Goal: Task Accomplishment & Management: Use online tool/utility

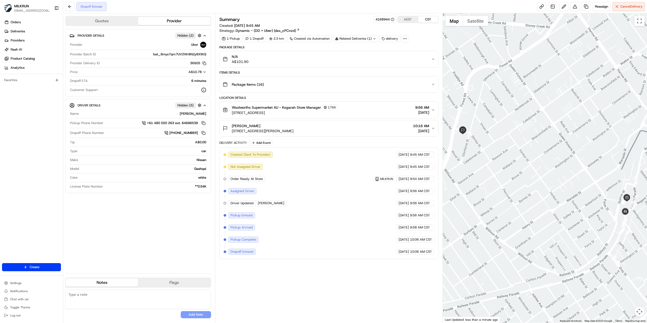
click at [384, 276] on div "Summary 4168944 AEST CST Created: 20/08/2025 9:45 AM Strategy: Dynamic - (DD + …" at bounding box center [328, 168] width 219 height 304
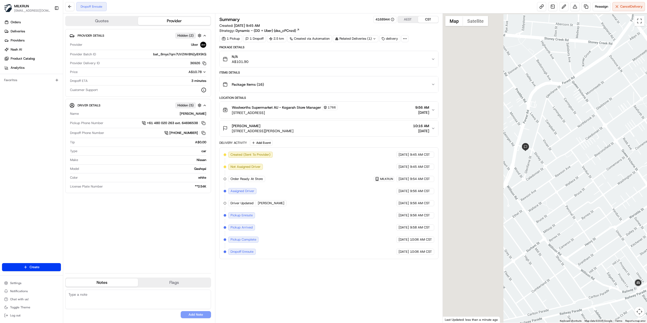
drag, startPoint x: 519, startPoint y: 179, endPoint x: 583, endPoint y: 197, distance: 67.1
click at [583, 197] on div at bounding box center [545, 167] width 204 height 309
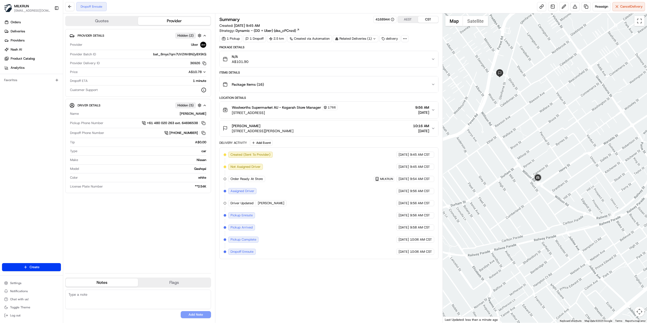
drag, startPoint x: 550, startPoint y: 175, endPoint x: 517, endPoint y: 138, distance: 49.6
click at [517, 138] on div at bounding box center [545, 167] width 204 height 309
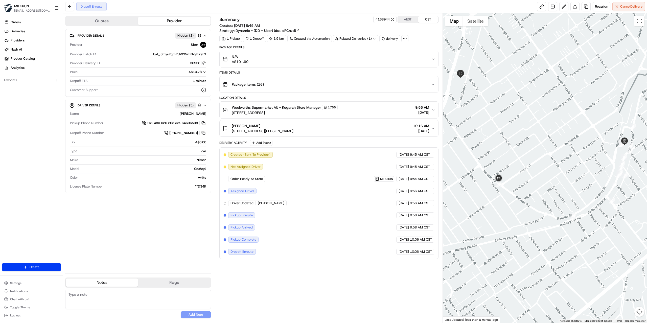
drag, startPoint x: 597, startPoint y: 135, endPoint x: 557, endPoint y: 136, distance: 40.2
click at [557, 136] on div at bounding box center [545, 167] width 204 height 309
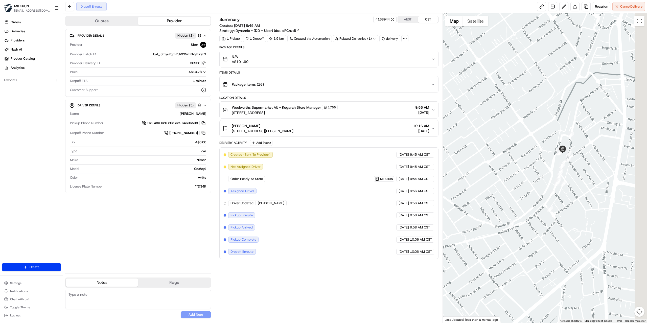
drag, startPoint x: 620, startPoint y: 143, endPoint x: 556, endPoint y: 151, distance: 65.2
click at [556, 176] on div "To navigate, press the arrow keys." at bounding box center [585, 176] width 204 height 0
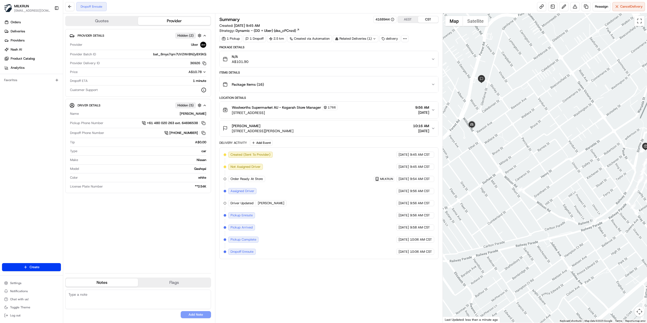
drag, startPoint x: 506, startPoint y: 199, endPoint x: 593, endPoint y: 196, distance: 86.4
click at [593, 196] on div at bounding box center [545, 167] width 204 height 309
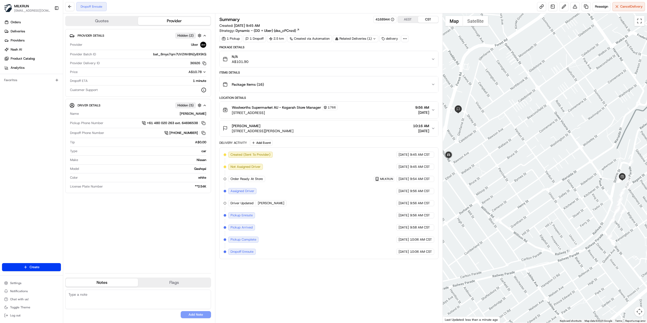
drag, startPoint x: 546, startPoint y: 172, endPoint x: 522, endPoint y: 203, distance: 39.8
click at [522, 203] on div at bounding box center [545, 167] width 204 height 309
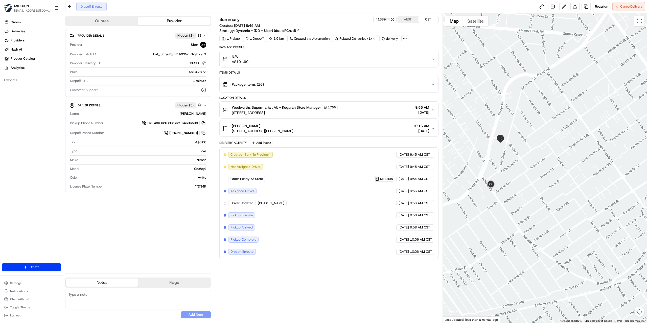
drag, startPoint x: 510, startPoint y: 165, endPoint x: 553, endPoint y: 195, distance: 52.1
click at [553, 195] on div at bounding box center [545, 167] width 204 height 309
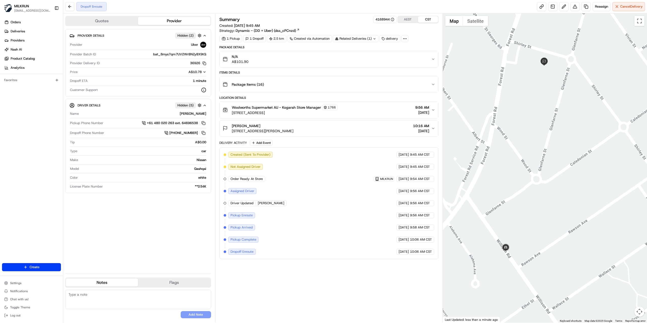
drag, startPoint x: 503, startPoint y: 170, endPoint x: 575, endPoint y: 214, distance: 85.0
click at [575, 214] on div at bounding box center [545, 167] width 204 height 309
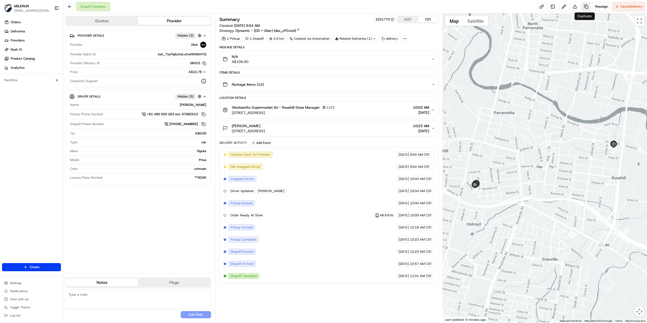
click at [585, 4] on link at bounding box center [585, 6] width 9 height 9
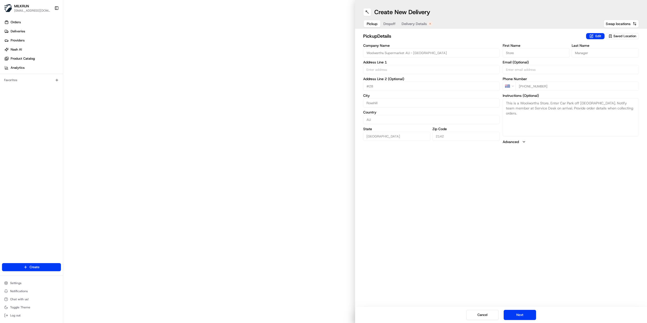
type input "30 Oak St"
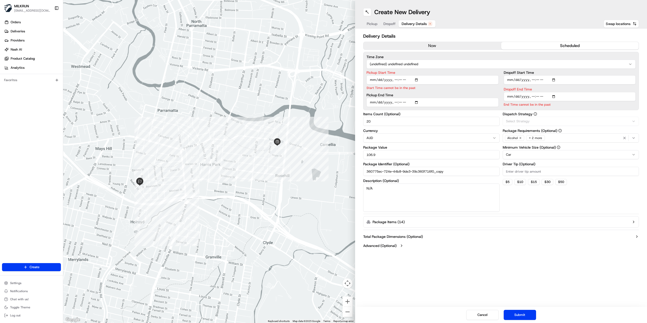
click at [424, 23] on span "Delivery Details" at bounding box center [413, 23] width 25 height 5
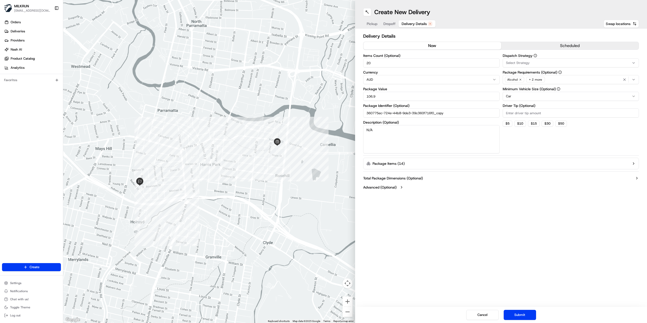
click at [437, 46] on button "now" at bounding box center [432, 46] width 138 height 8
click at [522, 314] on button "Submit" at bounding box center [519, 315] width 32 height 10
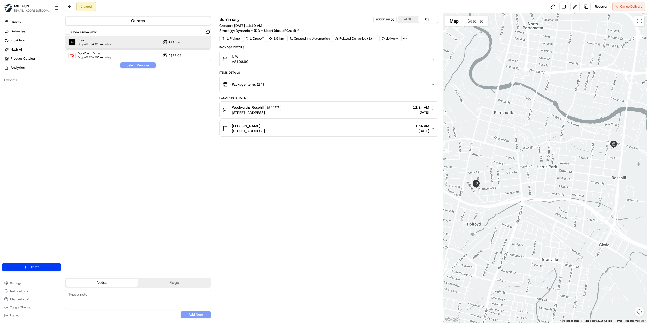
click at [115, 45] on div "Uber Dropoff ETA 31 minutes A$10.78" at bounding box center [138, 42] width 146 height 12
click at [129, 65] on button "Assign Provider" at bounding box center [138, 65] width 36 height 6
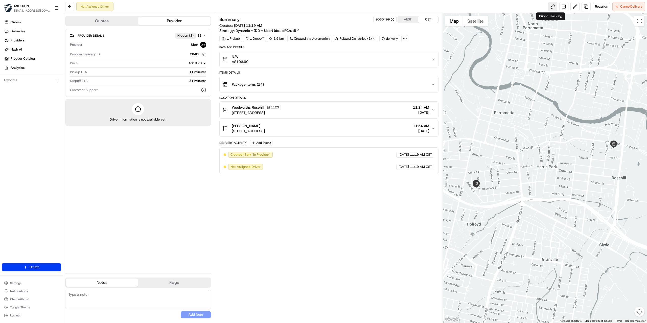
click at [552, 4] on link at bounding box center [552, 6] width 9 height 9
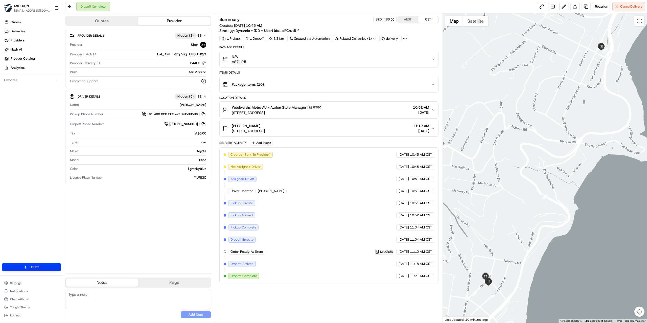
click at [149, 235] on div "Provider Details Hidden ( 3 ) Provider Uber Provider Batch ID bat_1MHha35pVi6jT…" at bounding box center [138, 149] width 146 height 240
drag, startPoint x: 153, startPoint y: 220, endPoint x: 160, endPoint y: 195, distance: 26.3
click at [153, 220] on div "Provider Details Hidden ( 3 ) Provider Uber Provider Batch ID bat_1MHha35pVi6jT…" at bounding box center [138, 149] width 146 height 240
click at [585, 8] on link at bounding box center [585, 6] width 9 height 9
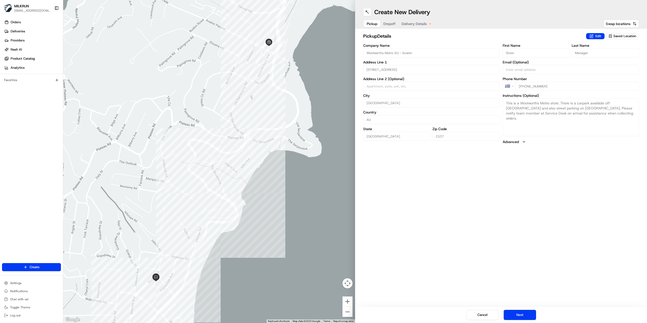
click at [410, 21] on button "Delivery Details" at bounding box center [416, 23] width 37 height 7
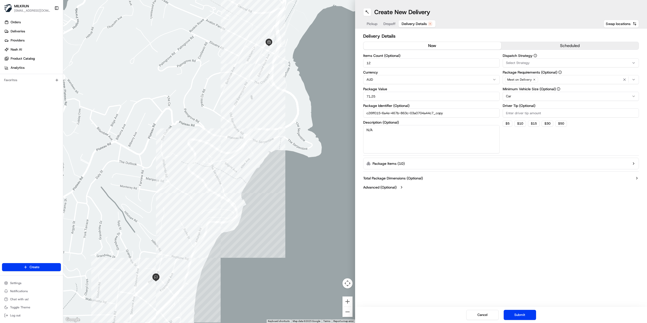
click at [425, 47] on button "now" at bounding box center [432, 46] width 138 height 8
click at [526, 318] on button "Submit" at bounding box center [519, 315] width 32 height 10
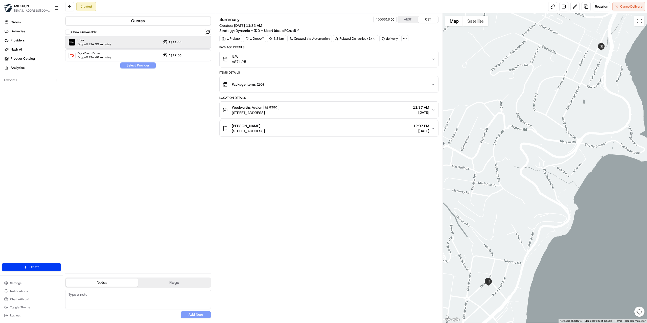
click at [111, 46] on div "Uber Dropoff ETA 33 minutes A$11.88" at bounding box center [138, 42] width 146 height 12
click at [130, 65] on button "Assign Provider" at bounding box center [138, 65] width 36 height 6
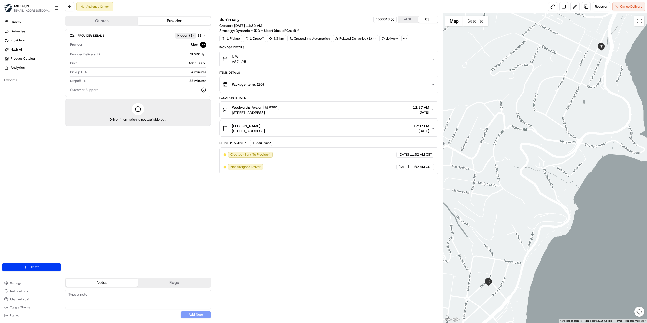
click at [326, 200] on div "Summary 4506318 AEST CST Created: [DATE] 11:32 AM Strategy: Dynamic - (DD + Ube…" at bounding box center [328, 168] width 219 height 304
click at [176, 183] on div "Provider Details Hidden ( 2 ) Provider Uber Provider Delivery ID 3F5D0 Copy del…" at bounding box center [138, 149] width 146 height 240
